Goal: Transaction & Acquisition: Book appointment/travel/reservation

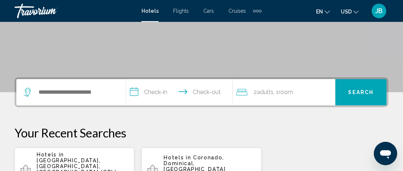
scroll to position [146, 0]
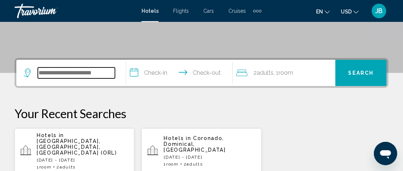
click at [88, 75] on input "Search widget" at bounding box center [76, 72] width 77 height 11
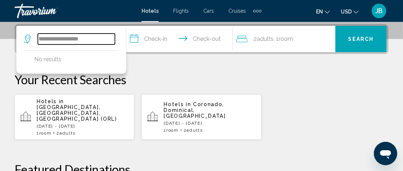
type input "**********"
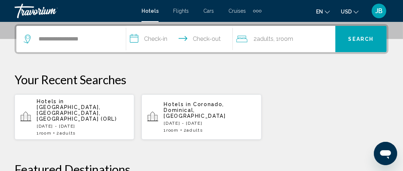
click at [136, 38] on input "**********" at bounding box center [180, 40] width 109 height 28
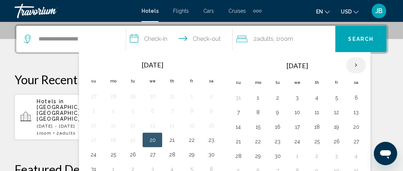
click at [353, 64] on th "Next month" at bounding box center [357, 65] width 20 height 16
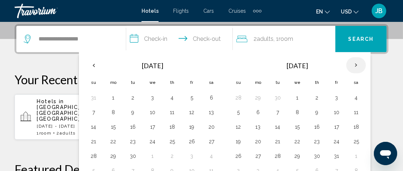
click at [353, 64] on th "Next month" at bounding box center [357, 65] width 20 height 16
click at [313, 111] on button "5" at bounding box center [317, 112] width 12 height 10
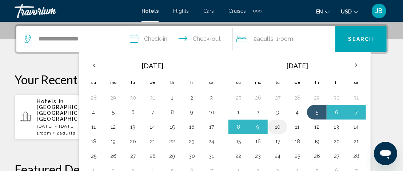
click at [275, 126] on button "10" at bounding box center [278, 127] width 12 height 10
type input "**********"
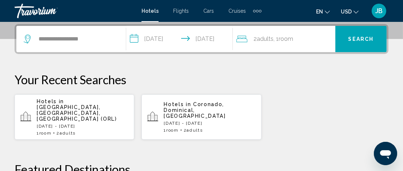
click at [211, 38] on input "**********" at bounding box center [180, 40] width 109 height 28
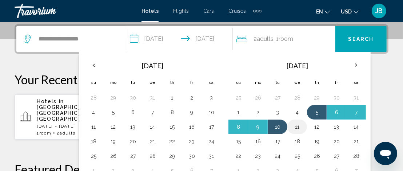
click at [295, 125] on button "11" at bounding box center [298, 127] width 12 height 10
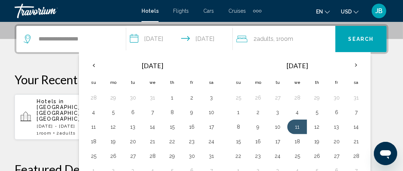
click at [212, 40] on input "**********" at bounding box center [180, 40] width 109 height 28
click at [244, 39] on icon "Travelers: 2 adults, 0 children" at bounding box center [242, 39] width 11 height 9
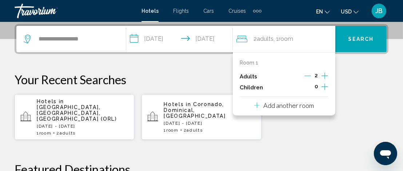
click at [325, 76] on icon "Increment adults" at bounding box center [325, 75] width 7 height 7
click at [257, 63] on p "Room 1" at bounding box center [249, 63] width 19 height 6
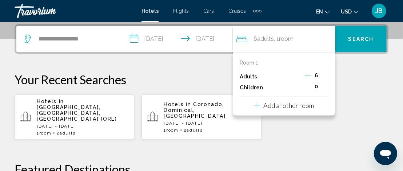
click at [257, 105] on icon "Travelers: 6 adults, 0 children" at bounding box center [256, 105] width 5 height 5
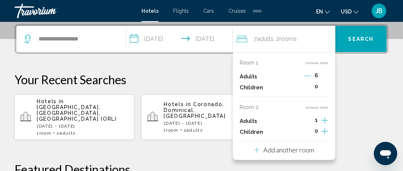
click at [257, 150] on icon "Travelers: 7 adults, 0 children" at bounding box center [256, 149] width 5 height 9
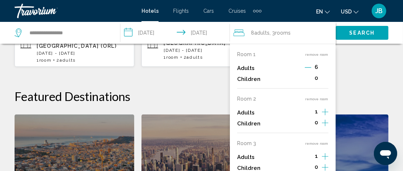
scroll to position [289, 0]
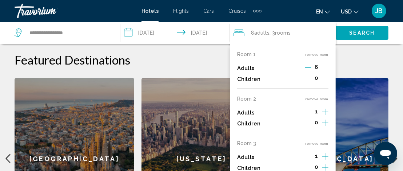
click at [252, 143] on p "Room 3" at bounding box center [246, 143] width 19 height 6
click at [254, 32] on span "8 Adult Adults" at bounding box center [260, 33] width 19 height 10
click at [241, 31] on icon "Travelers: 8 adults, 0 children" at bounding box center [239, 32] width 11 height 7
click at [241, 33] on icon "Travelers: 8 adults, 0 children" at bounding box center [239, 32] width 11 height 9
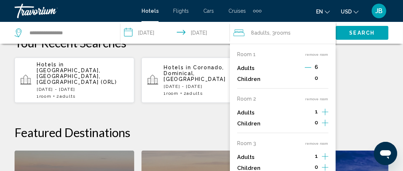
scroll to position [216, 0]
click at [249, 98] on p "Room 2" at bounding box center [246, 99] width 19 height 6
click at [248, 143] on p "Room 3" at bounding box center [246, 143] width 19 height 6
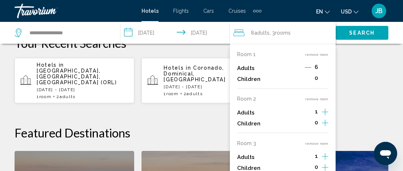
click at [325, 72] on icon "Increment adults" at bounding box center [325, 67] width 7 height 9
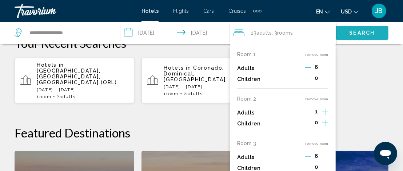
click at [362, 34] on span "Search" at bounding box center [361, 33] width 25 height 6
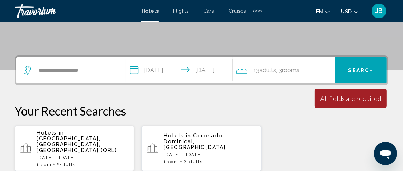
scroll to position [143, 0]
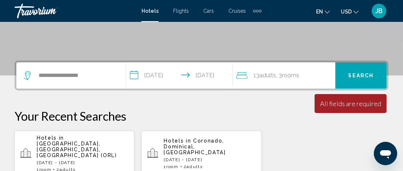
click at [303, 75] on div "13 Adult Adults , 3 Room rooms" at bounding box center [286, 75] width 99 height 10
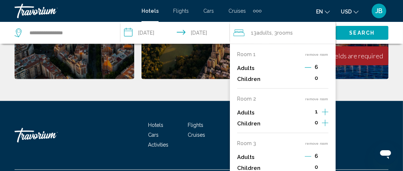
scroll to position [456, 0]
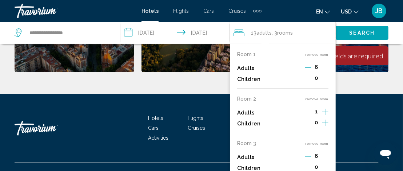
click at [239, 33] on icon "Travelers: 13 adults, 0 children" at bounding box center [239, 32] width 11 height 9
click at [239, 32] on icon "Travelers: 13 adults, 0 children" at bounding box center [239, 32] width 11 height 9
click at [239, 32] on icon "Travelers: 13 adults, 0 children" at bounding box center [239, 32] width 11 height 7
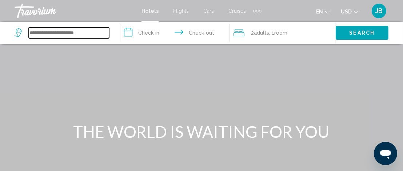
click at [48, 31] on input "Search widget" at bounding box center [69, 32] width 80 height 11
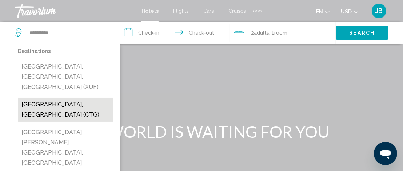
click at [58, 98] on button "[GEOGRAPHIC_DATA], [GEOGRAPHIC_DATA] (CTG)" at bounding box center [65, 110] width 95 height 24
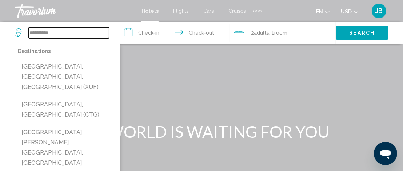
type input "**********"
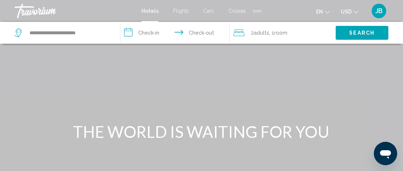
click at [131, 31] on input "**********" at bounding box center [176, 34] width 112 height 24
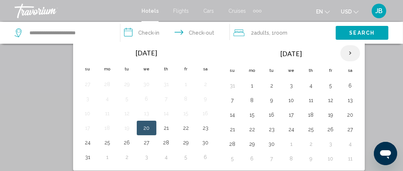
click at [347, 52] on th "Next month" at bounding box center [351, 53] width 20 height 16
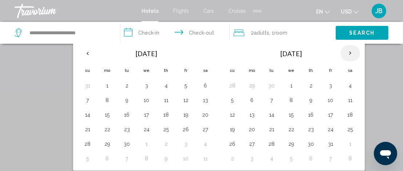
click at [347, 52] on th "Next month" at bounding box center [351, 53] width 20 height 16
click at [308, 98] on button "5" at bounding box center [311, 100] width 12 height 10
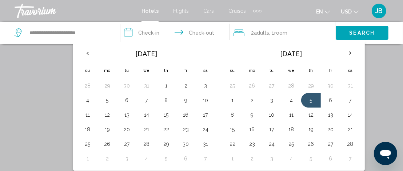
click at [241, 34] on icon "Travelers: 2 adults, 0 children" at bounding box center [239, 32] width 11 height 9
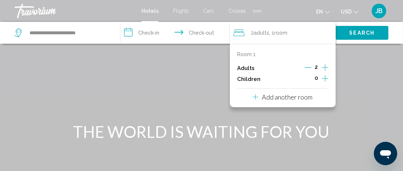
click at [193, 31] on input "**********" at bounding box center [176, 34] width 112 height 24
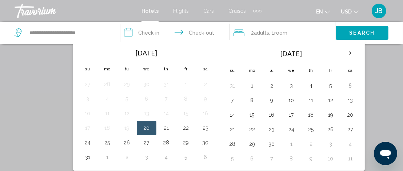
click at [131, 33] on input "**********" at bounding box center [176, 34] width 112 height 24
click at [130, 32] on input "**********" at bounding box center [176, 34] width 112 height 24
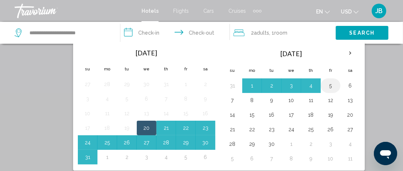
click at [328, 84] on button "5" at bounding box center [331, 85] width 12 height 10
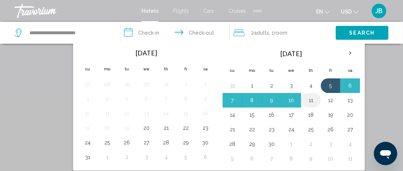
click at [308, 99] on button "11" at bounding box center [311, 100] width 12 height 10
type input "**********"
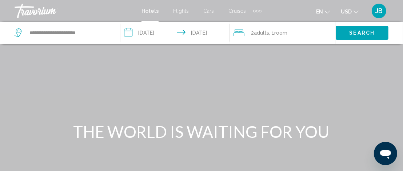
click at [127, 31] on input "**********" at bounding box center [176, 34] width 112 height 24
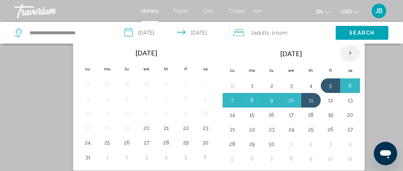
click at [346, 52] on th "Next month" at bounding box center [351, 53] width 20 height 16
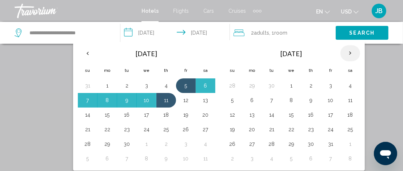
click at [346, 52] on th "Next month" at bounding box center [351, 53] width 20 height 16
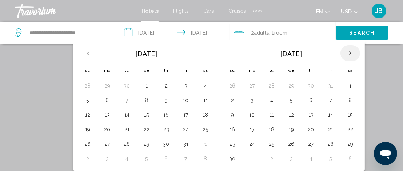
click at [346, 52] on th "Next month" at bounding box center [351, 53] width 20 height 16
click at [308, 99] on button "5" at bounding box center [311, 100] width 12 height 10
click at [165, 33] on input "**********" at bounding box center [176, 34] width 112 height 24
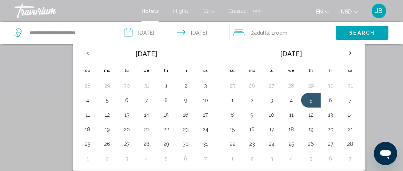
click at [130, 31] on input "**********" at bounding box center [176, 34] width 112 height 24
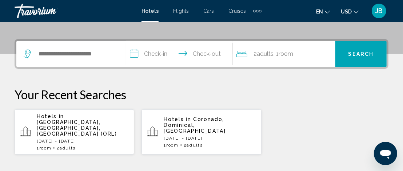
scroll to position [128, 0]
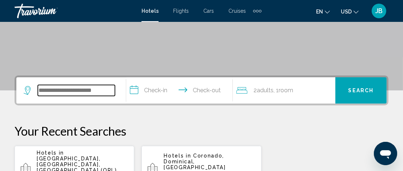
click at [87, 90] on input "Search widget" at bounding box center [76, 90] width 77 height 11
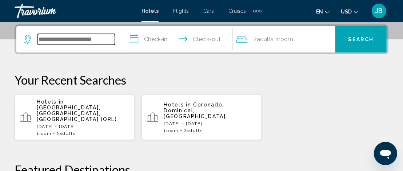
scroll to position [179, 0]
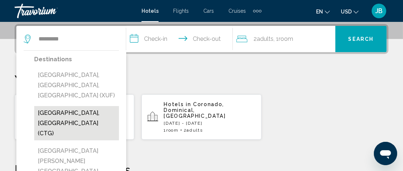
click at [54, 106] on button "[GEOGRAPHIC_DATA], [GEOGRAPHIC_DATA] (CTG)" at bounding box center [76, 123] width 85 height 34
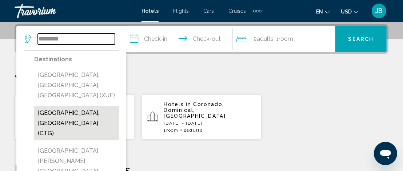
type input "**********"
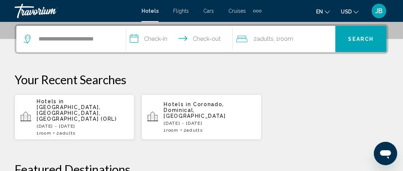
click at [133, 39] on input "**********" at bounding box center [180, 40] width 109 height 28
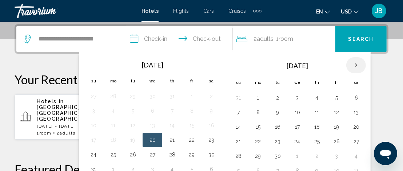
click at [353, 64] on th "Next month" at bounding box center [357, 65] width 20 height 16
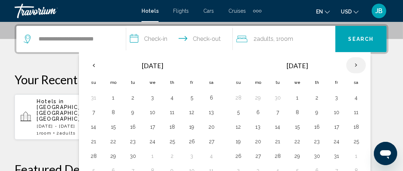
click at [353, 64] on th "Next month" at bounding box center [357, 65] width 20 height 16
click at [313, 111] on button "5" at bounding box center [317, 112] width 12 height 10
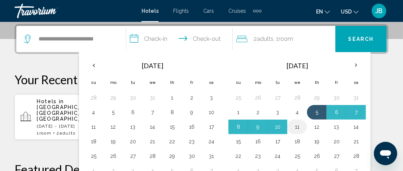
click at [295, 124] on button "11" at bounding box center [298, 127] width 12 height 10
type input "**********"
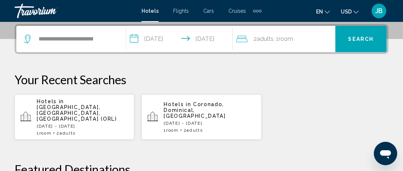
click at [244, 39] on icon "Travelers: 2 adults, 0 children" at bounding box center [242, 39] width 11 height 9
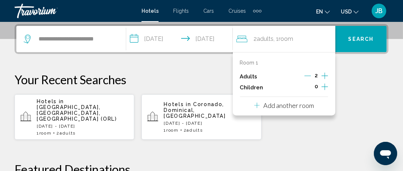
click at [326, 75] on icon "Increment adults" at bounding box center [325, 75] width 7 height 7
click at [258, 105] on icon "Travelers: 6 adults, 0 children" at bounding box center [256, 105] width 5 height 9
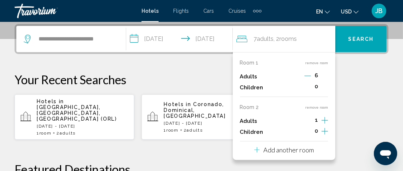
click at [324, 80] on icon "Increment adults" at bounding box center [325, 75] width 7 height 9
click at [324, 79] on icon "Increment adults" at bounding box center [325, 75] width 7 height 7
click at [362, 91] on div "Your Recent Searches Hotels in [GEOGRAPHIC_DATA], [GEOGRAPHIC_DATA], [GEOGRAPHI…" at bounding box center [202, 106] width 374 height 68
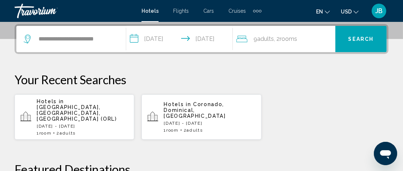
click at [242, 40] on icon "Travelers: 9 adults, 0 children" at bounding box center [242, 39] width 11 height 9
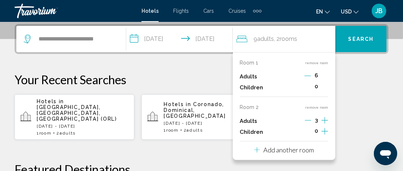
click at [309, 119] on icon "Decrement adults" at bounding box center [308, 120] width 7 height 7
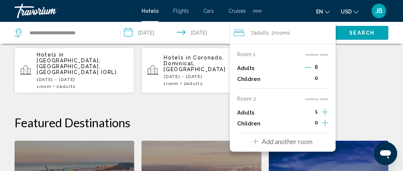
scroll to position [216, 0]
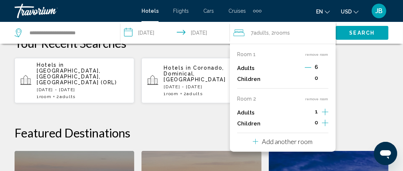
click at [317, 112] on span "1" at bounding box center [317, 111] width 3 height 6
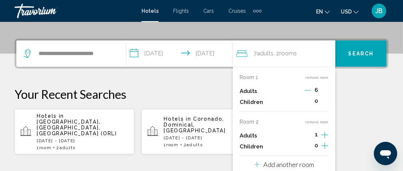
scroll to position [179, 0]
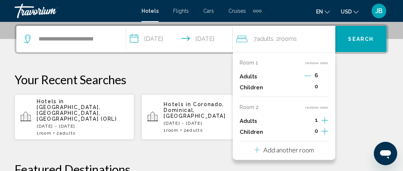
click at [243, 40] on icon "Travelers: 7 adults, 0 children" at bounding box center [242, 39] width 11 height 9
click at [326, 80] on icon "Increment adults" at bounding box center [325, 75] width 7 height 9
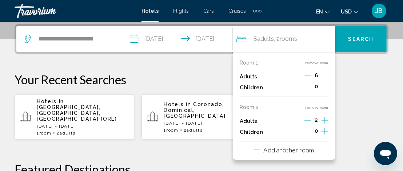
click at [325, 79] on icon "Increment adults" at bounding box center [325, 75] width 7 height 7
click at [308, 120] on icon "Decrement adults" at bounding box center [308, 120] width 7 height 7
click at [316, 74] on span "6" at bounding box center [316, 75] width 3 height 6
click at [256, 149] on icon "Travelers: 7 adults, 0 children" at bounding box center [256, 149] width 5 height 5
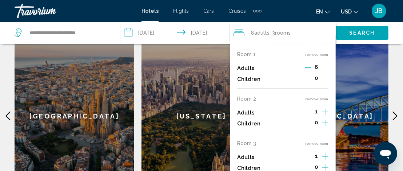
scroll to position [361, 0]
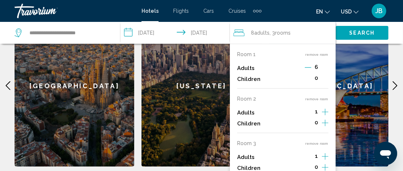
drag, startPoint x: 286, startPoint y: 110, endPoint x: 286, endPoint y: 95, distance: 14.6
click at [286, 95] on div "Room 1 remove room Adults 6 Children 0 Room 2 remove room Adults 1 Children 0 R…" at bounding box center [283, 120] width 106 height 152
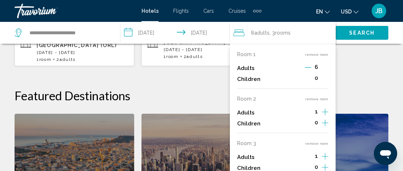
scroll to position [249, 0]
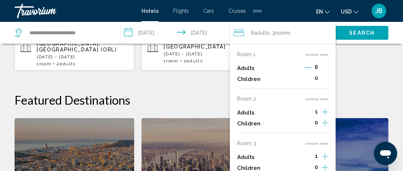
click at [238, 33] on icon "Travelers: 8 adults, 0 children" at bounding box center [239, 32] width 11 height 9
click at [308, 67] on icon "Decrement adults" at bounding box center [308, 67] width 7 height 0
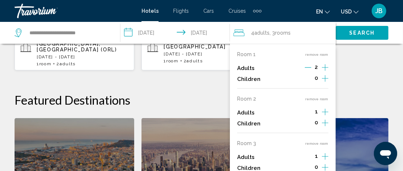
click at [308, 67] on icon "Decrement adults" at bounding box center [308, 67] width 7 height 0
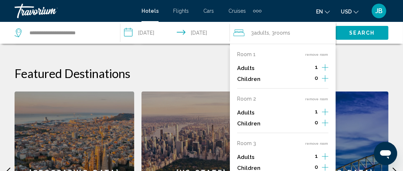
scroll to position [285, 0]
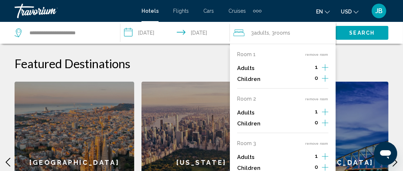
click at [325, 72] on icon "Increment adults" at bounding box center [325, 67] width 7 height 9
click at [348, 34] on button "Search" at bounding box center [362, 32] width 53 height 13
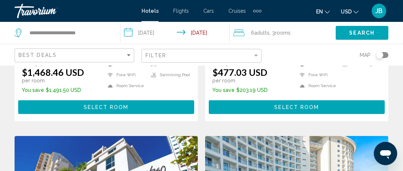
scroll to position [182, 0]
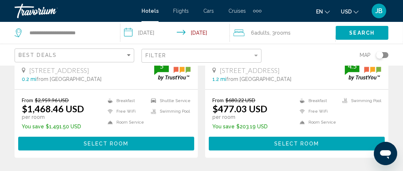
click at [290, 106] on div "From $680.22 USD $477.03 USD per room You save $203.19 USD Breakfast Free WiFi …" at bounding box center [297, 113] width 169 height 32
drag, startPoint x: 290, startPoint y: 106, endPoint x: 284, endPoint y: 105, distance: 5.9
drag, startPoint x: 284, startPoint y: 105, endPoint x: 279, endPoint y: 51, distance: 54.5
click at [279, 51] on div "Map" at bounding box center [329, 54] width 120 height 21
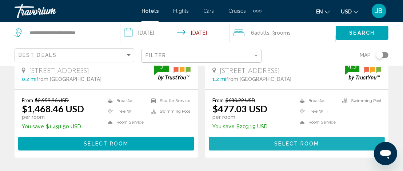
click at [284, 141] on span "Select Room" at bounding box center [296, 144] width 45 height 6
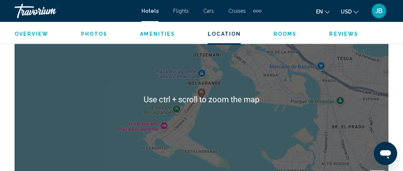
scroll to position [874, 0]
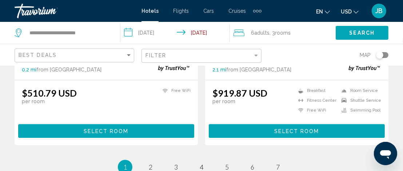
scroll to position [1529, 0]
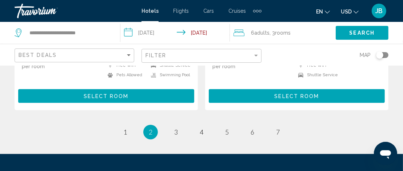
scroll to position [1525, 0]
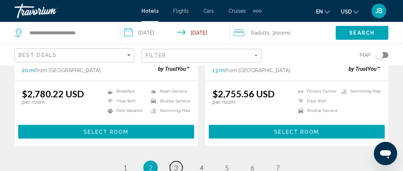
click at [175, 163] on span "3" at bounding box center [176, 167] width 4 height 8
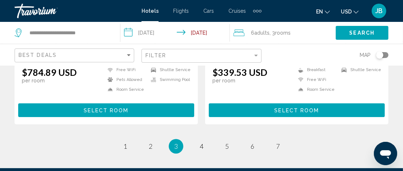
scroll to position [1565, 0]
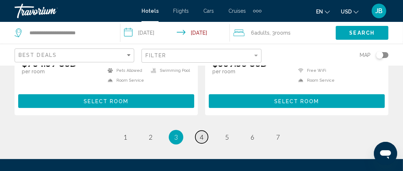
click at [202, 133] on span "4" at bounding box center [202, 137] width 4 height 8
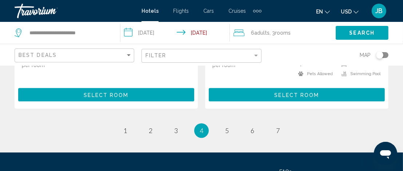
scroll to position [1537, 0]
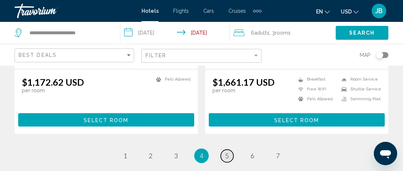
click at [229, 151] on span "5" at bounding box center [227, 155] width 4 height 8
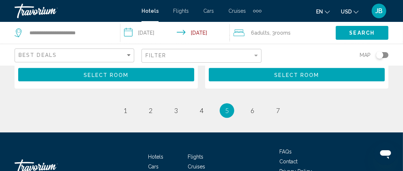
scroll to position [1565, 0]
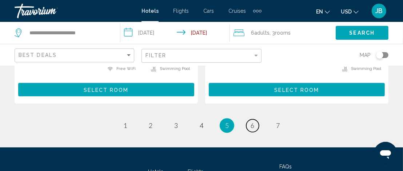
click at [255, 119] on link "page 6" at bounding box center [252, 125] width 13 height 13
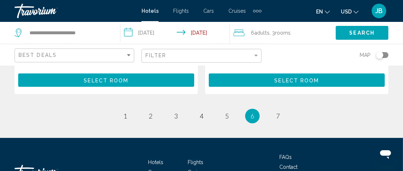
scroll to position [1602, 0]
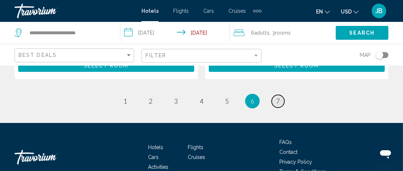
click at [280, 95] on link "page 7" at bounding box center [278, 101] width 13 height 13
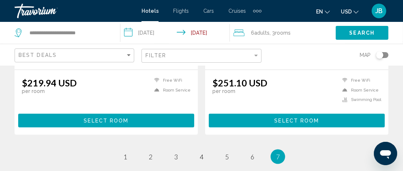
scroll to position [728, 0]
